Goal: Transaction & Acquisition: Purchase product/service

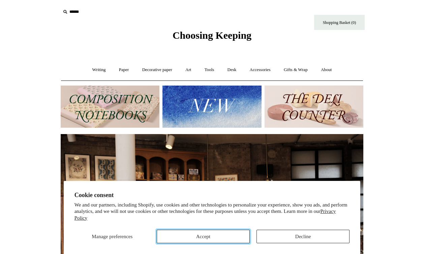
click at [203, 232] on button "Accept" at bounding box center [203, 236] width 93 height 13
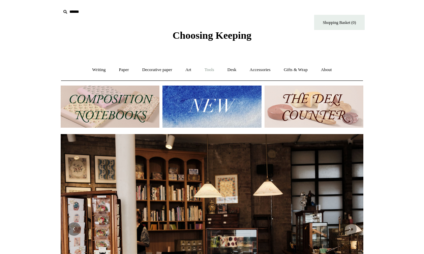
click at [208, 71] on link "Tools +" at bounding box center [209, 70] width 22 height 18
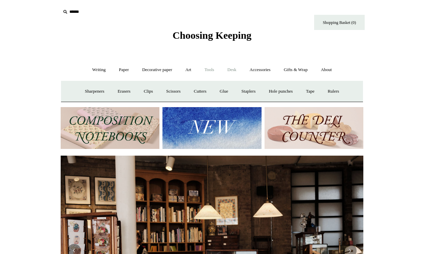
click at [233, 71] on link "Desk +" at bounding box center [231, 70] width 21 height 18
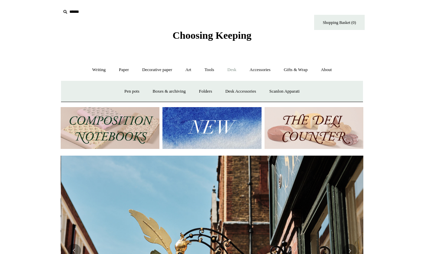
scroll to position [0, 303]
click at [164, 90] on link "Boxes & archiving" at bounding box center [169, 92] width 45 height 18
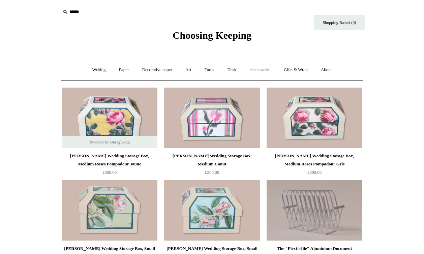
click at [255, 67] on link "Accessories +" at bounding box center [260, 70] width 33 height 18
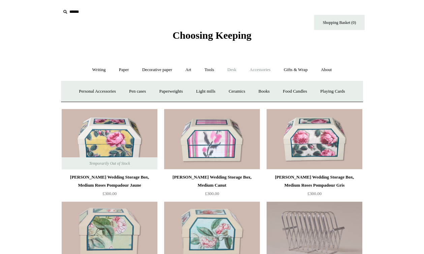
click at [238, 69] on link "Desk +" at bounding box center [231, 70] width 21 height 18
click at [204, 91] on link "Folders" at bounding box center [205, 92] width 25 height 18
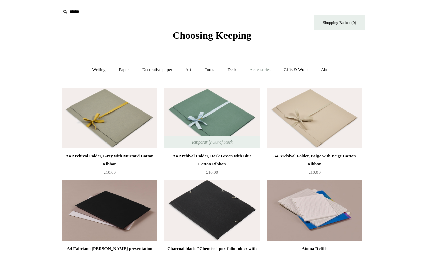
click at [268, 69] on link "Accessories +" at bounding box center [260, 70] width 33 height 18
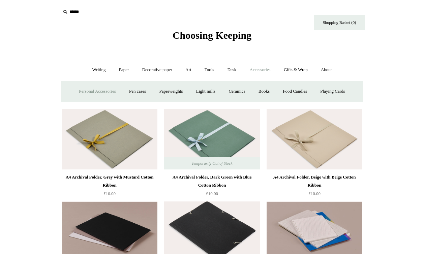
click at [97, 90] on link "Personal Accessories +" at bounding box center [97, 92] width 49 height 18
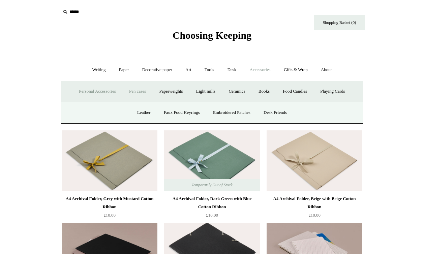
click at [141, 92] on link "Pen cases" at bounding box center [137, 92] width 29 height 18
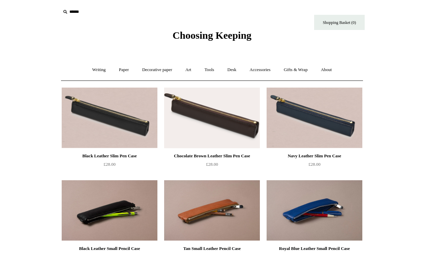
click at [209, 41] on span "Choosing Keeping" at bounding box center [211, 35] width 79 height 11
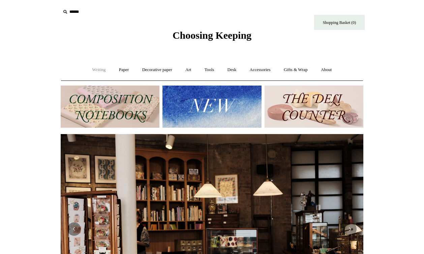
click at [99, 72] on link "Writing +" at bounding box center [99, 70] width 26 height 18
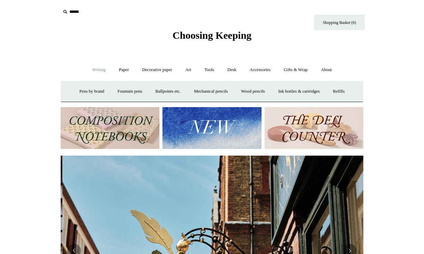
scroll to position [0, 303]
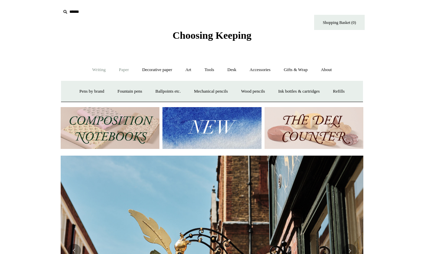
click at [120, 71] on link "Paper +" at bounding box center [124, 70] width 22 height 18
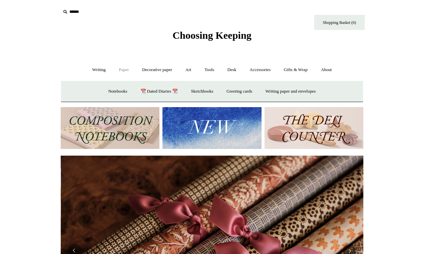
scroll to position [0, 605]
click at [72, 15] on input "text" at bounding box center [102, 12] width 83 height 12
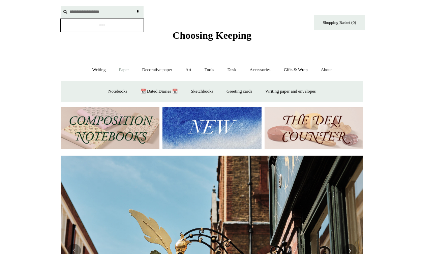
scroll to position [0, 303]
type input "**********"
click at [134, 6] on input "*" at bounding box center [137, 12] width 7 height 12
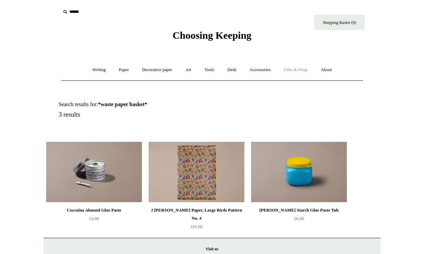
click at [301, 71] on link "Gifts & Wrap +" at bounding box center [296, 70] width 36 height 18
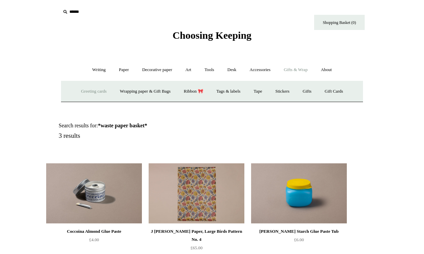
click at [91, 94] on link "Greeting cards +" at bounding box center [94, 92] width 38 height 18
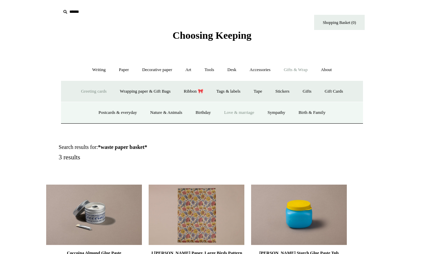
click at [237, 113] on link "Love & marriage" at bounding box center [239, 113] width 42 height 18
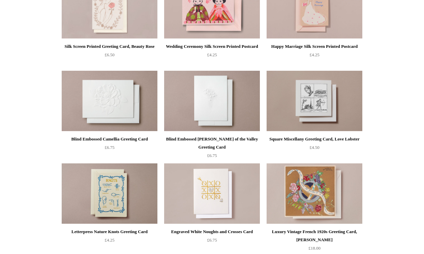
scroll to position [168, 0]
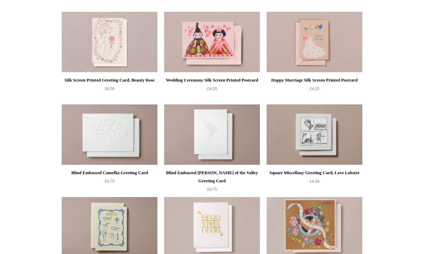
click at [99, 227] on img at bounding box center [110, 227] width 96 height 61
